Goal: Information Seeking & Learning: Compare options

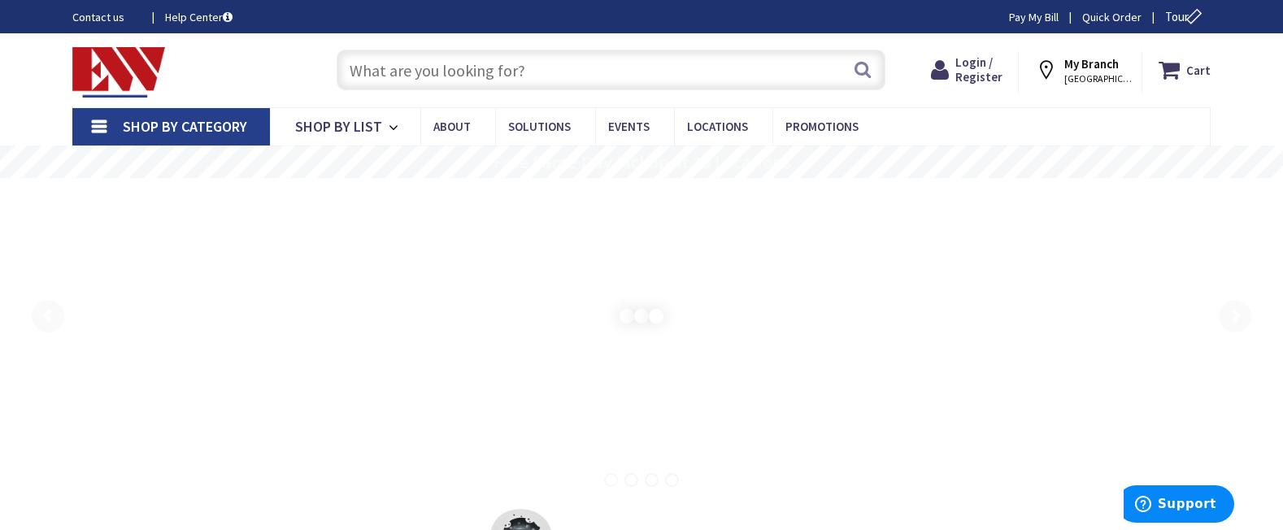
click at [437, 76] on input "text" at bounding box center [611, 70] width 549 height 41
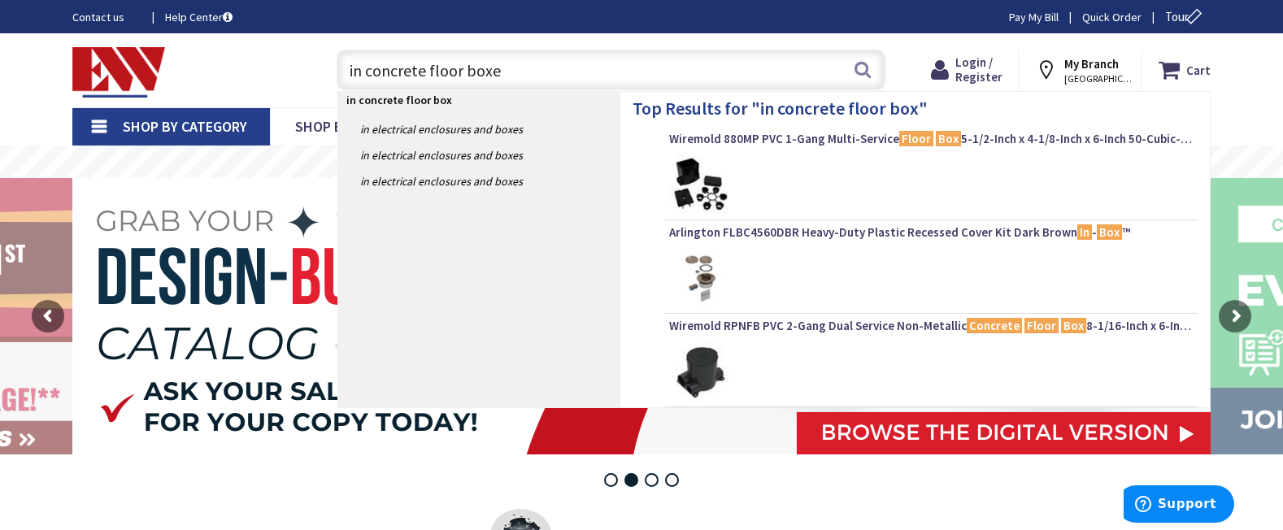
type input "in concrete floor boxes"
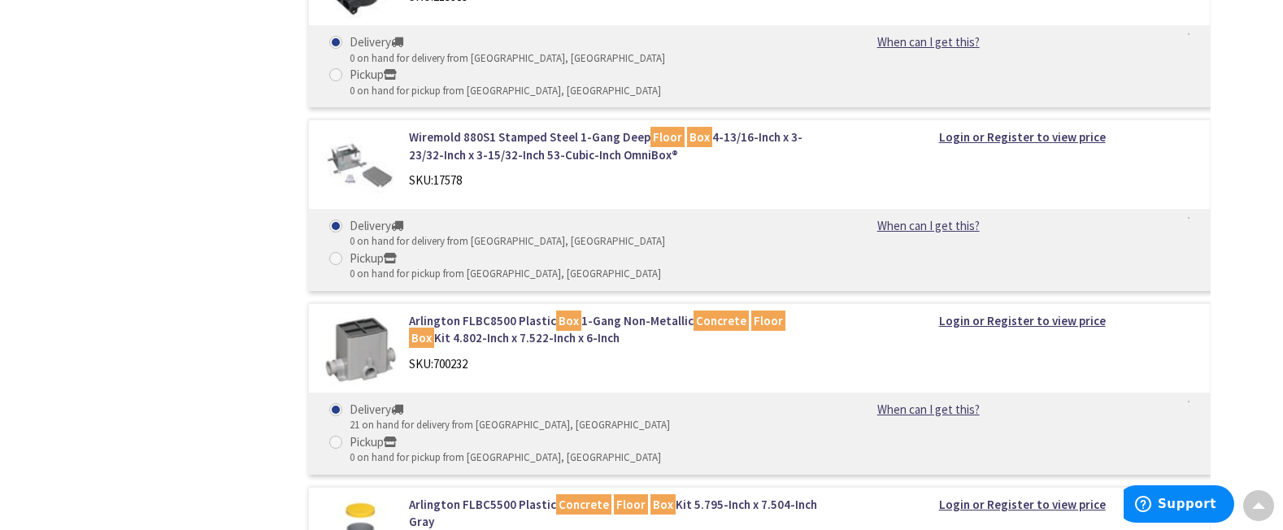
scroll to position [913, 0]
click at [368, 312] on img at bounding box center [359, 350] width 76 height 76
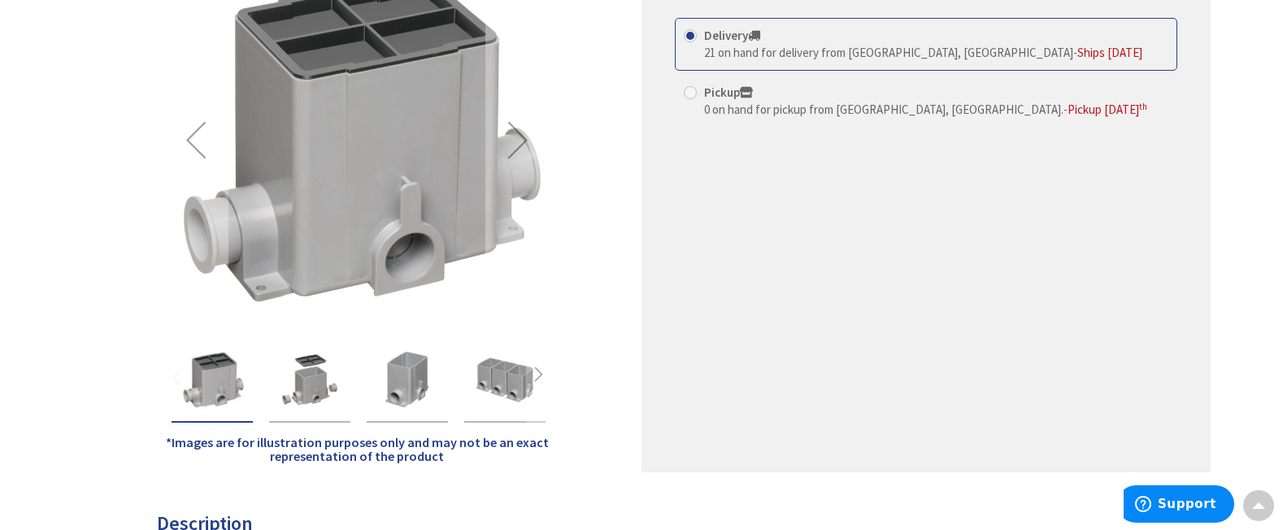
scroll to position [338, 0]
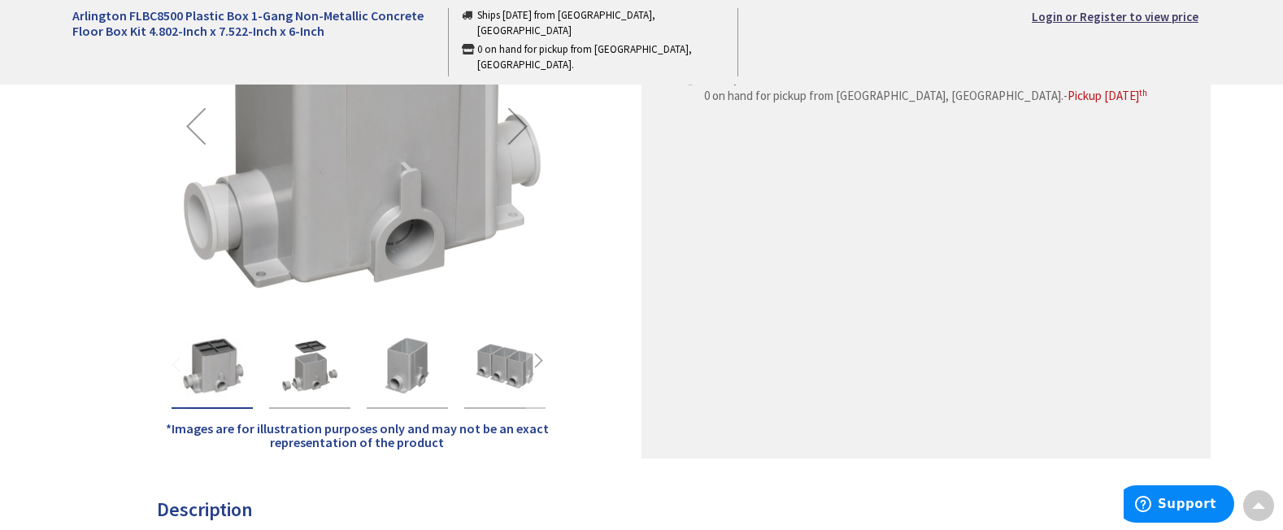
click at [316, 370] on img "Arlington FLBC8500 Plastic Box 1-Gang Non-Metallic Concrete Floor Box Kit 4.802…" at bounding box center [309, 366] width 65 height 65
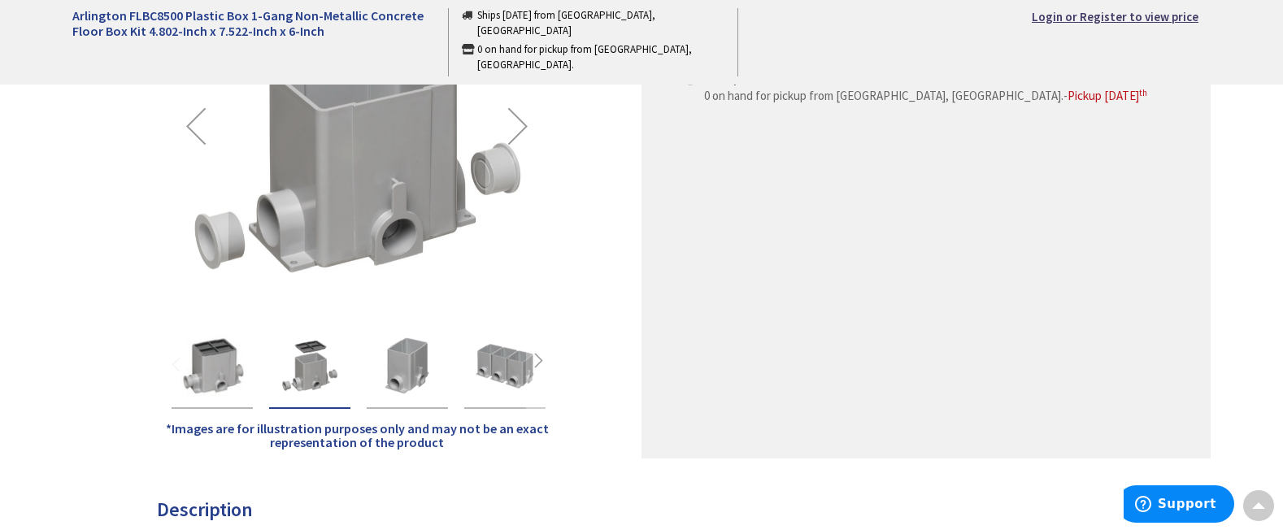
click at [420, 358] on img "Arlington FLBC8500 Plastic Box 1-Gang Non-Metallic Concrete Floor Box Kit 4.802…" at bounding box center [407, 366] width 65 height 65
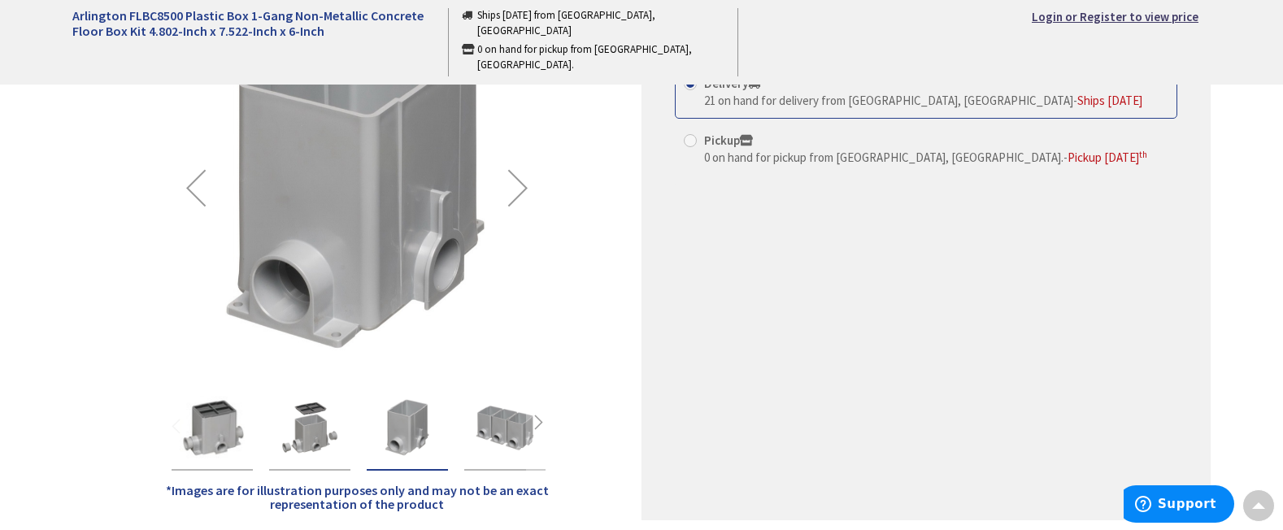
scroll to position [272, 0]
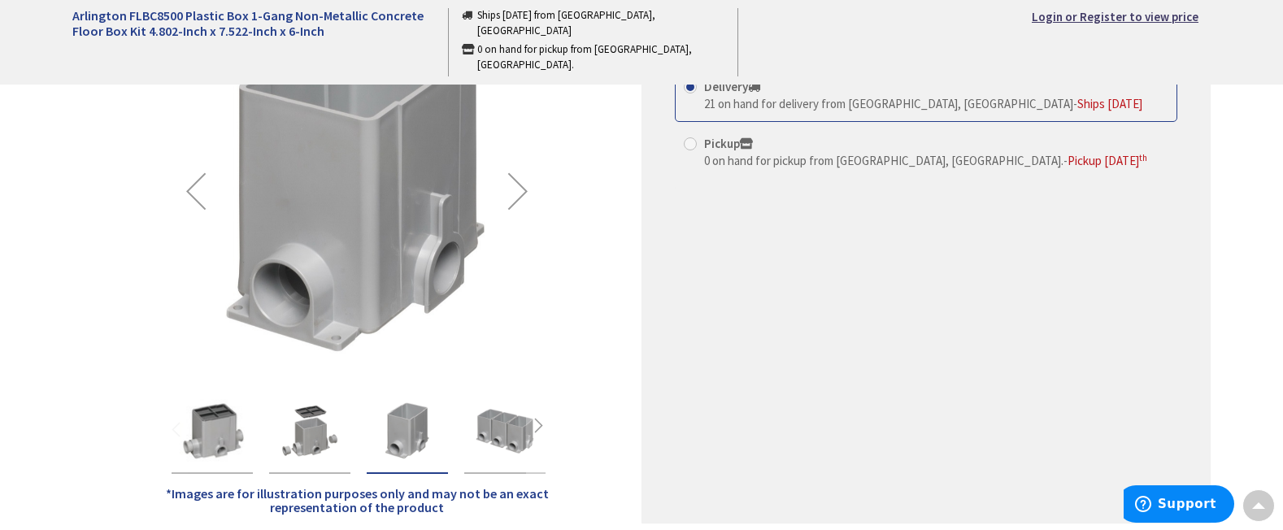
click at [520, 426] on img "Arlington FLBC8500 Plastic Box 1-Gang Non-Metallic Concrete Floor Box Kit 4.802…" at bounding box center [505, 431] width 65 height 65
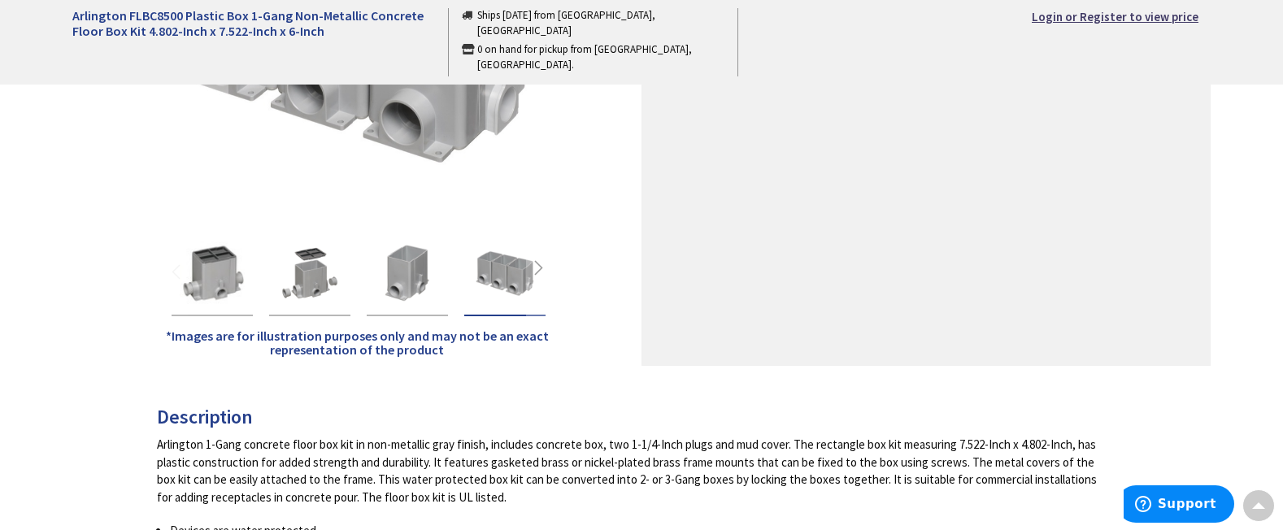
scroll to position [543, 0]
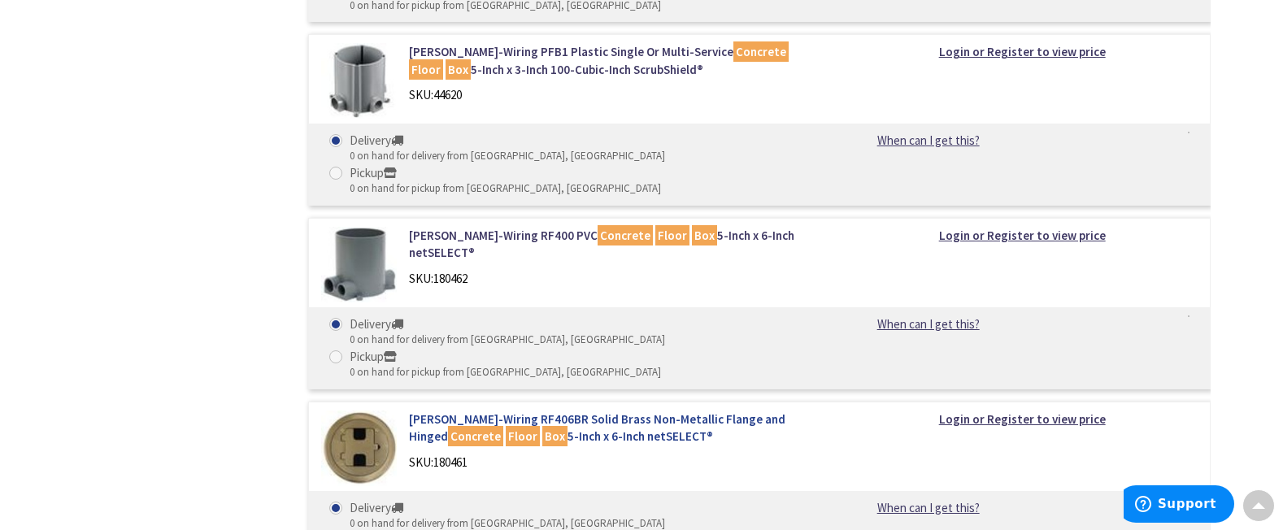
scroll to position [2125, 0]
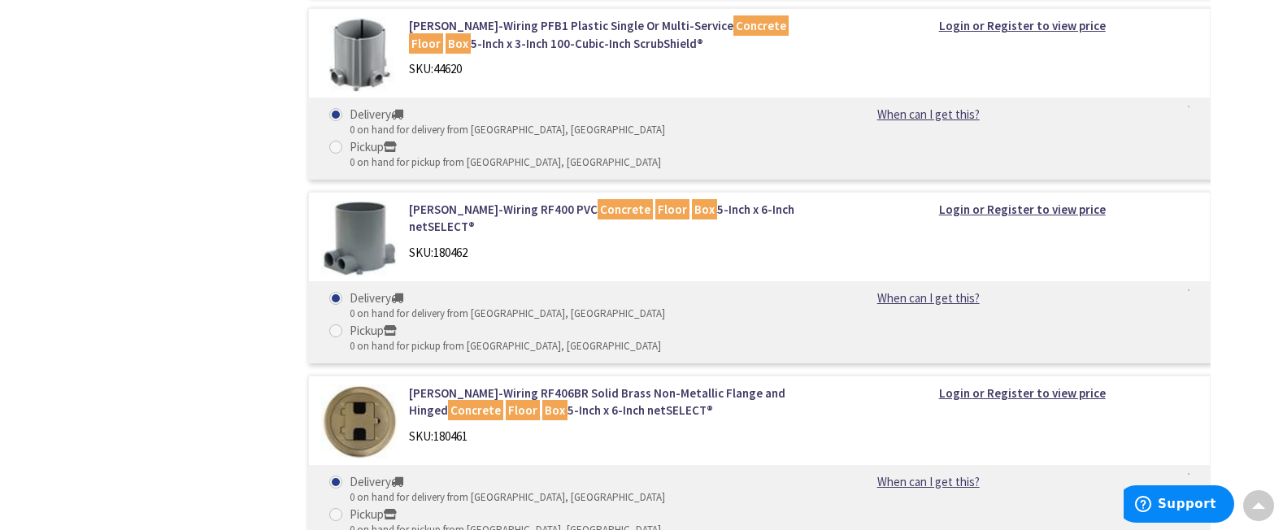
click at [351, 385] on img at bounding box center [359, 423] width 76 height 76
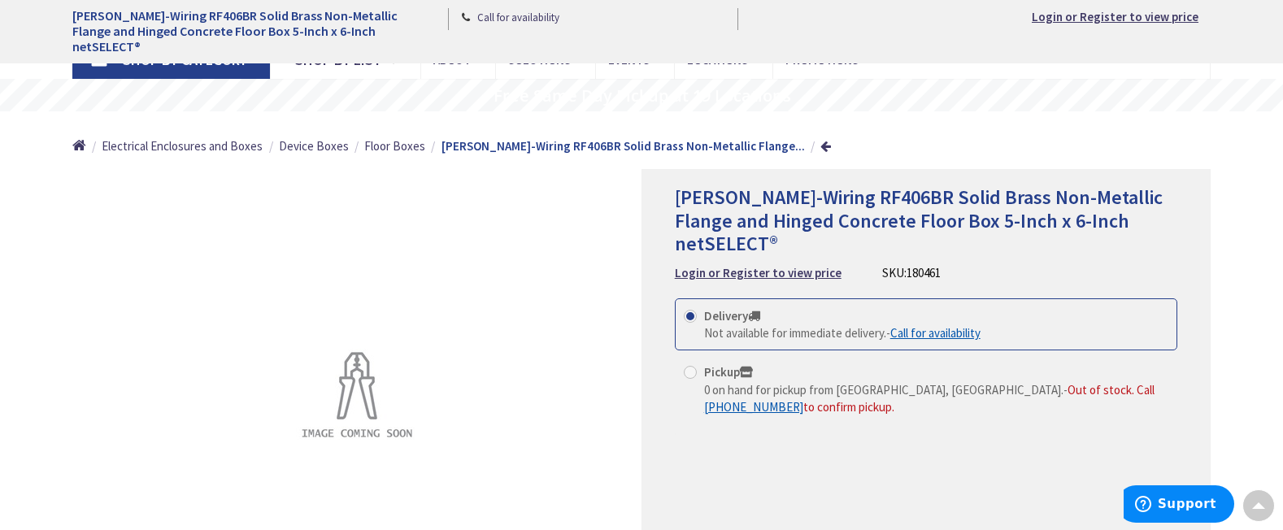
scroll to position [41, 0]
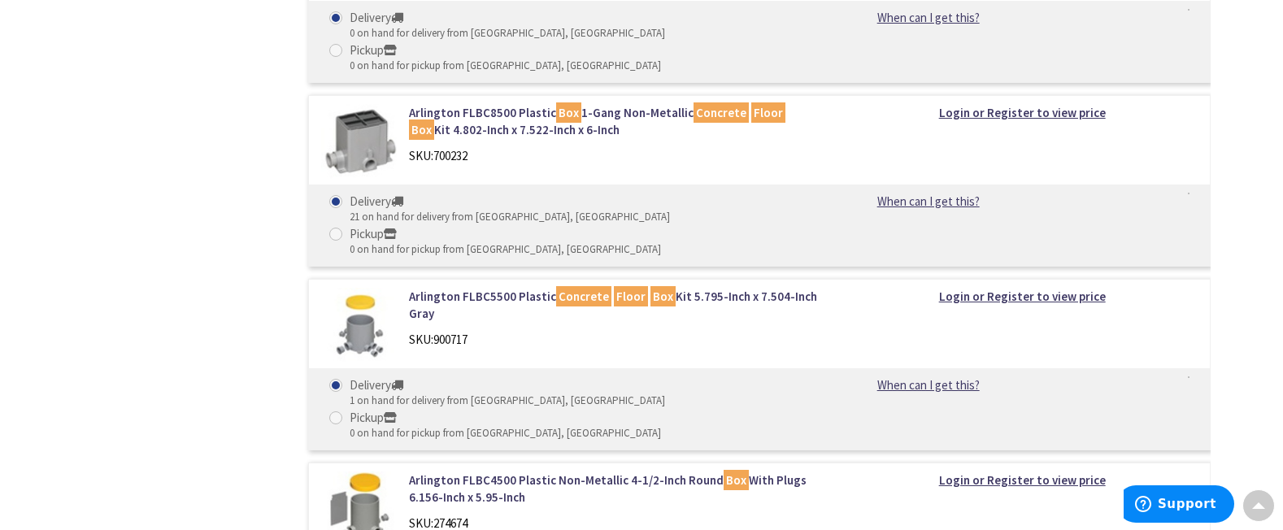
click at [369, 472] on img at bounding box center [359, 510] width 76 height 76
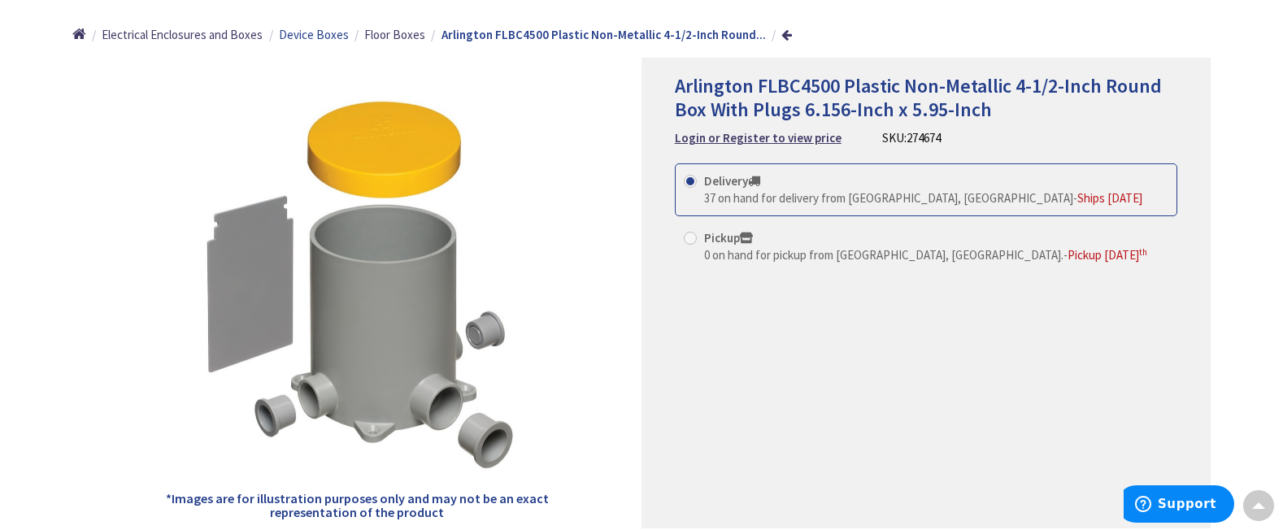
scroll to position [179, 0]
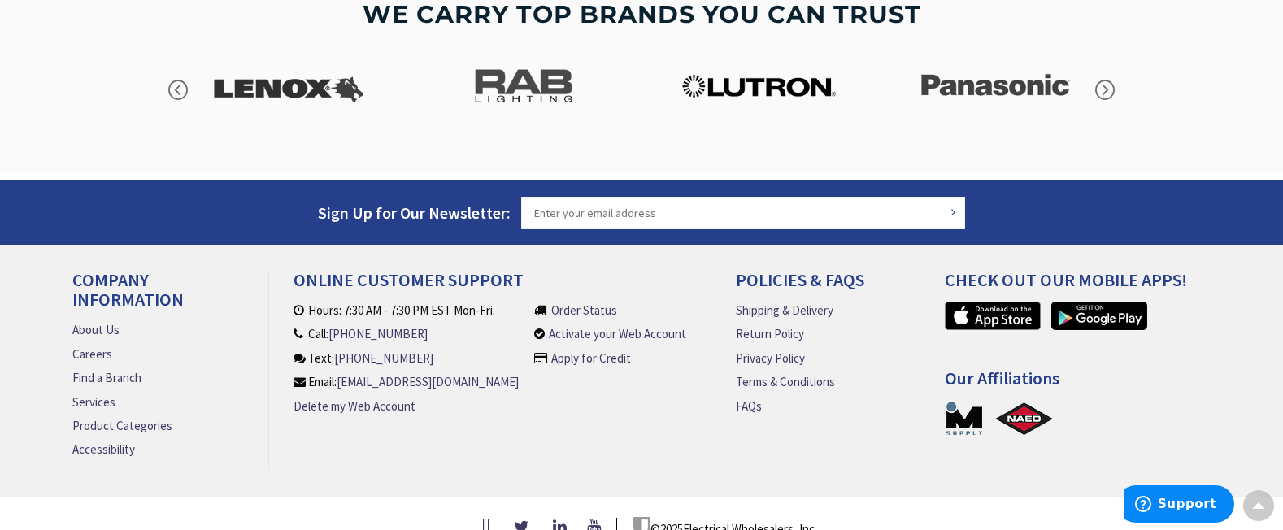
scroll to position [2538, 0]
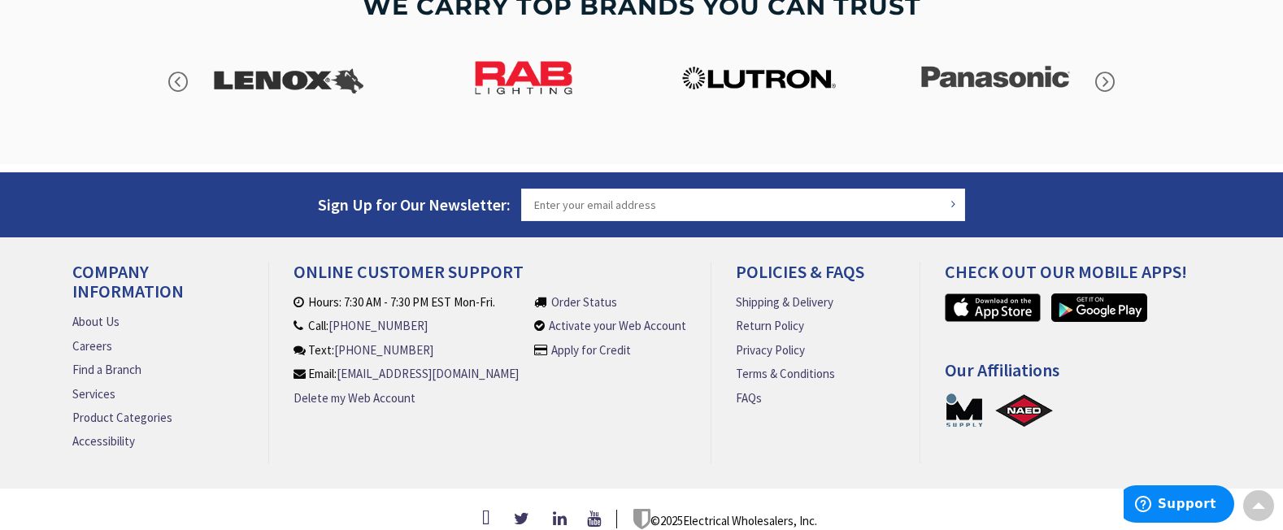
click at [538, 54] on img at bounding box center [523, 77] width 179 height 81
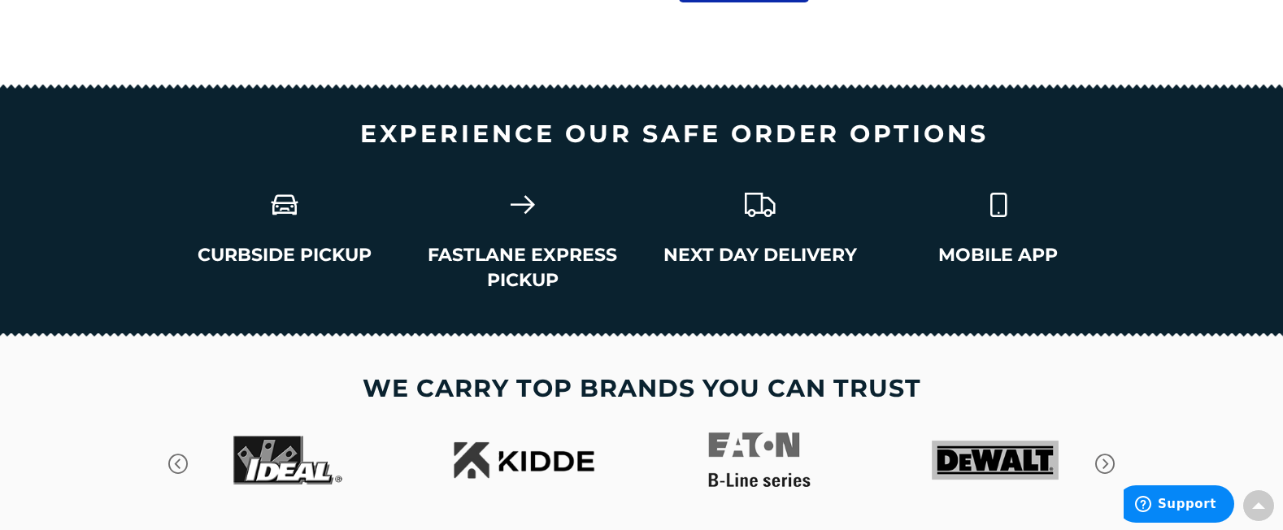
scroll to position [2410, 0]
